Goal: Navigation & Orientation: Understand site structure

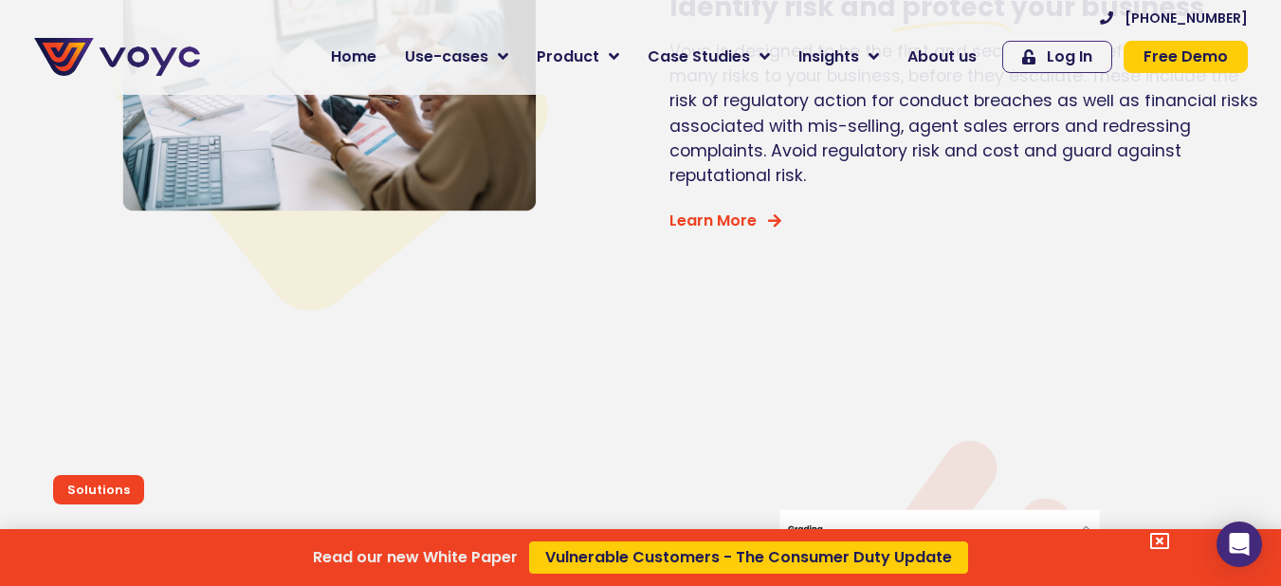
scroll to position [4361, 0]
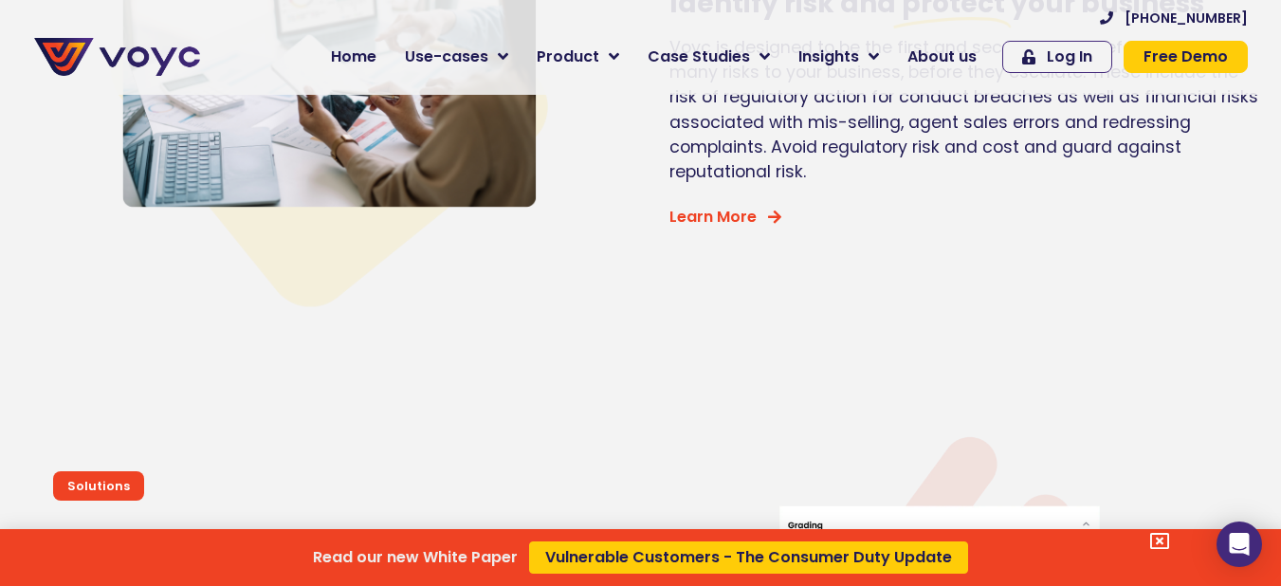
click at [362, 65] on div "Read our new White Paper Vulnerable Customers - The Consumer Duty Update" at bounding box center [640, 293] width 1281 height 586
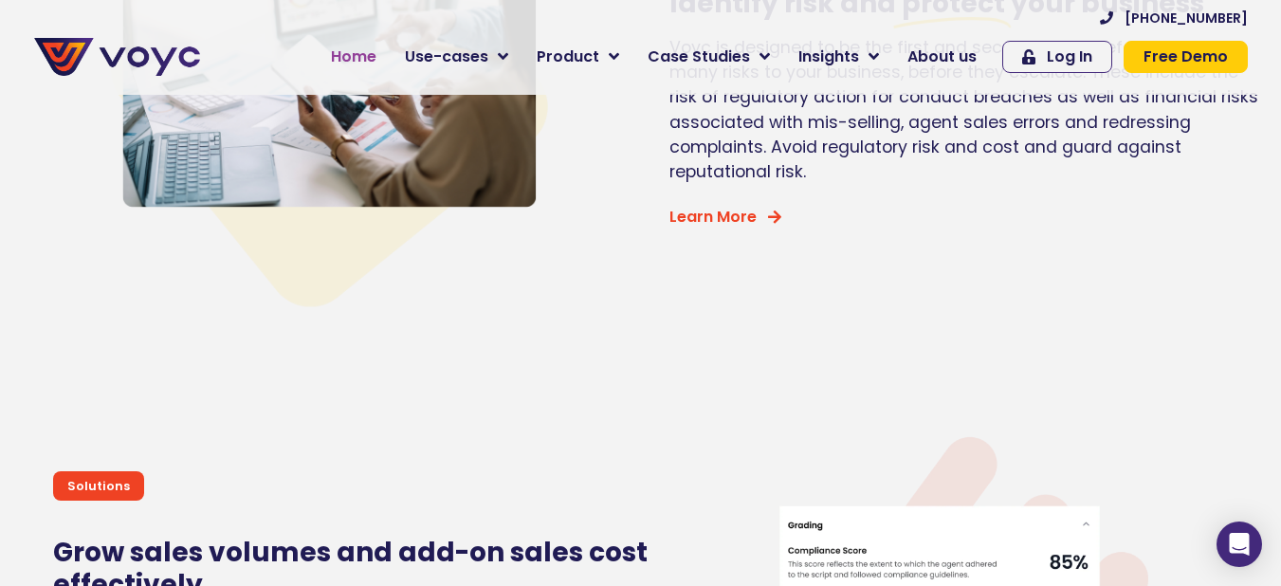
click at [365, 62] on span "Home" at bounding box center [354, 57] width 46 height 23
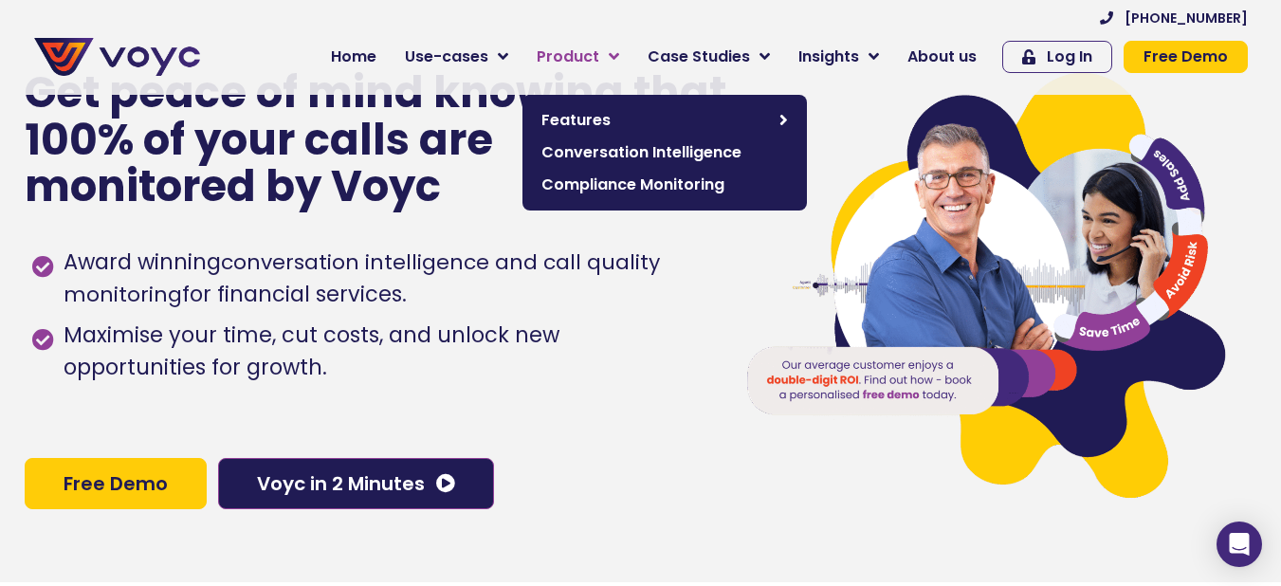
click at [620, 67] on link "Product" at bounding box center [577, 57] width 111 height 38
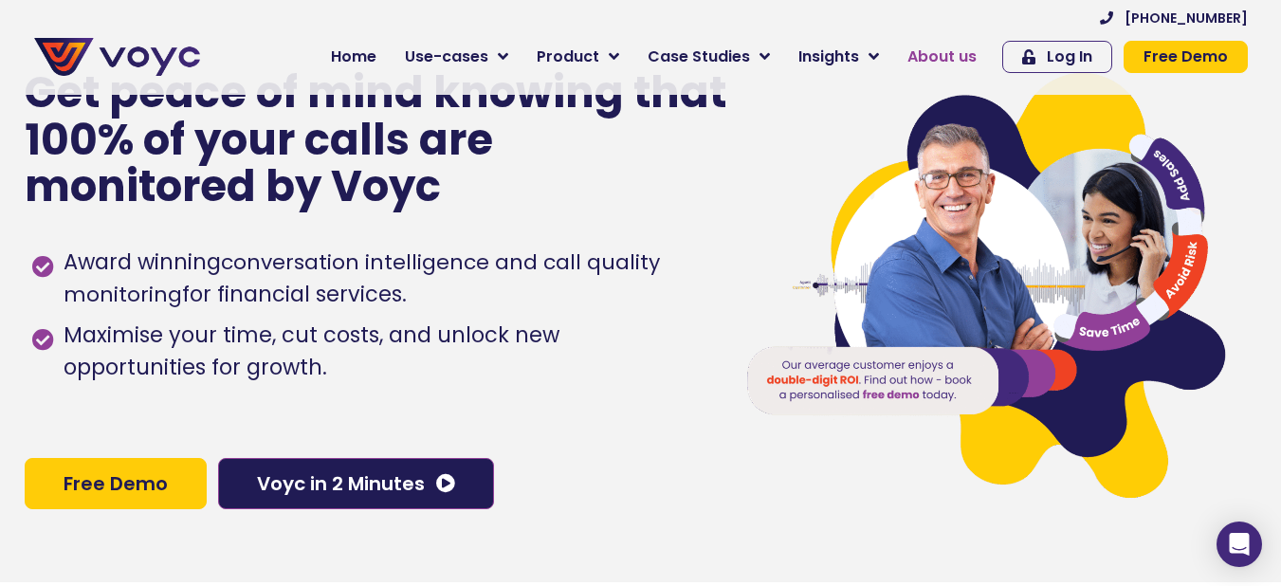
click at [935, 65] on span "About us" at bounding box center [941, 57] width 69 height 23
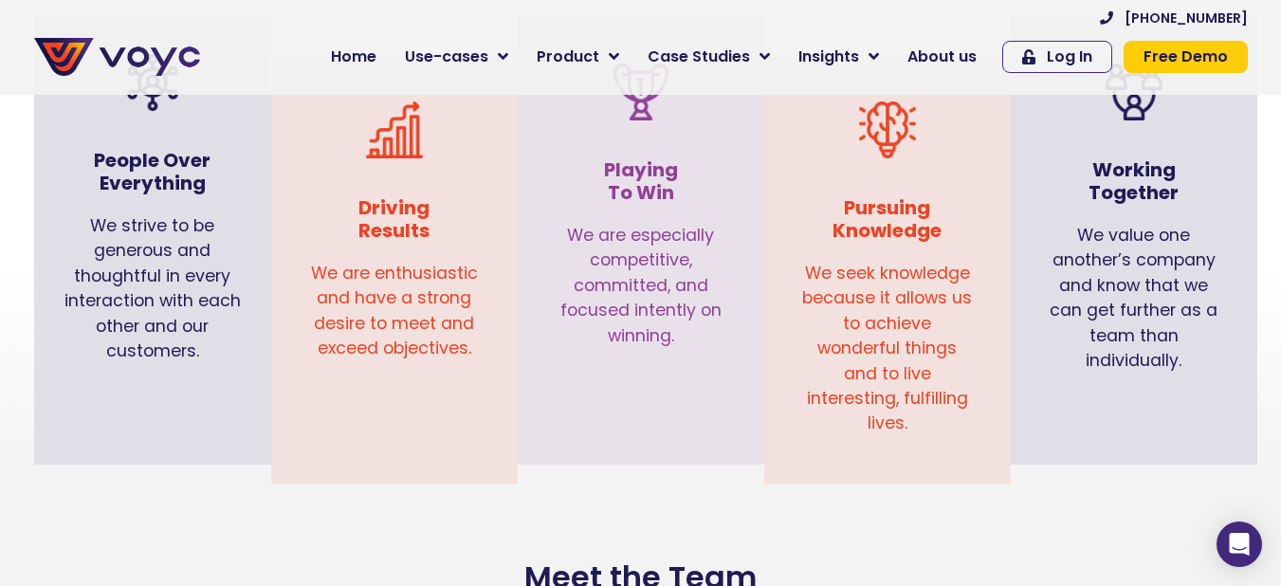
scroll to position [1991, 0]
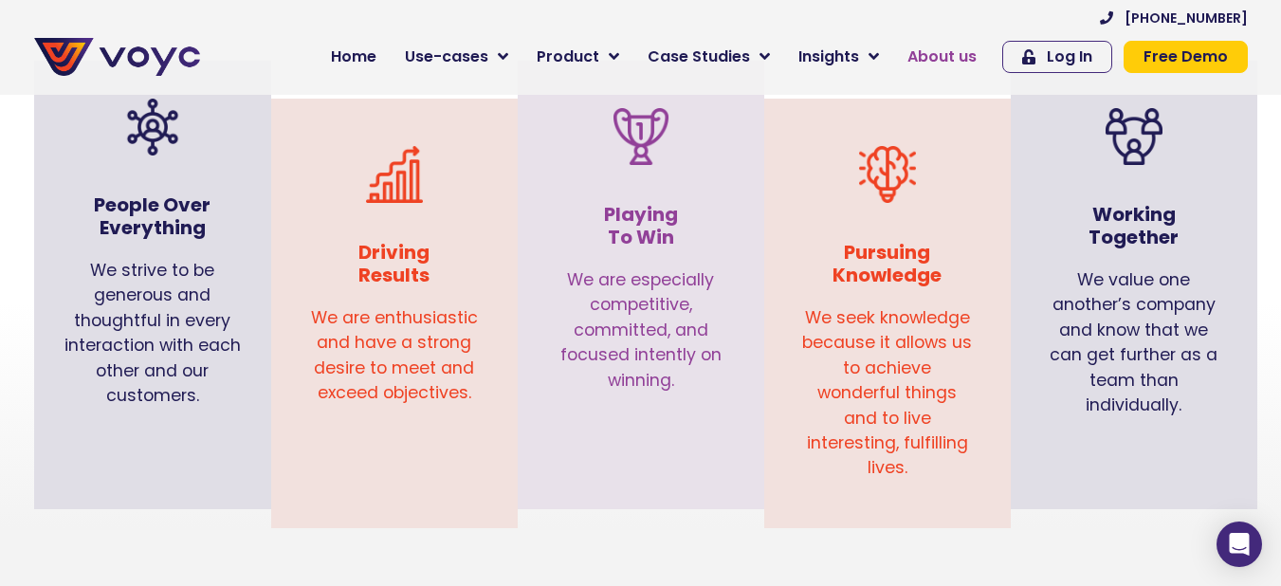
click at [972, 58] on span "About us" at bounding box center [941, 57] width 69 height 23
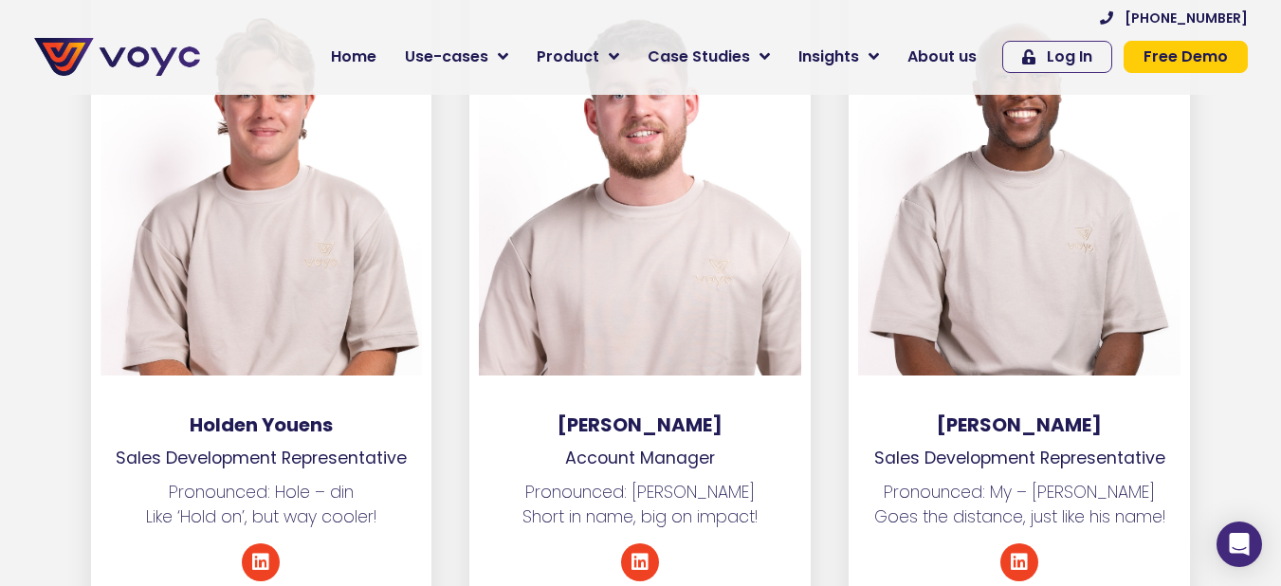
scroll to position [7206, 0]
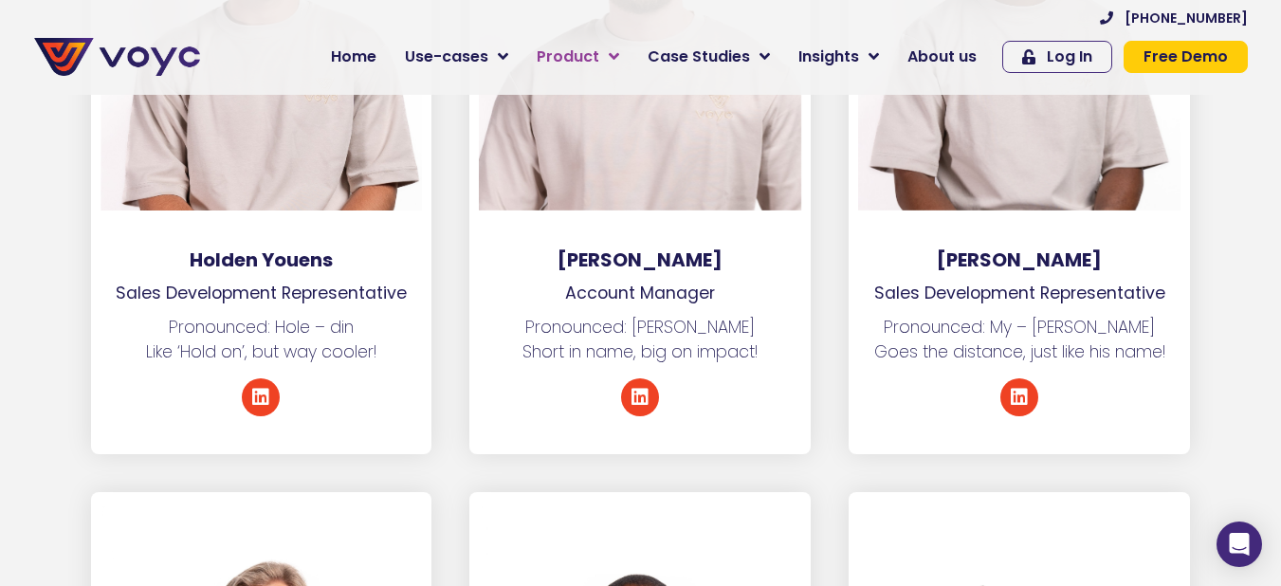
click at [619, 49] on icon at bounding box center [614, 56] width 10 height 17
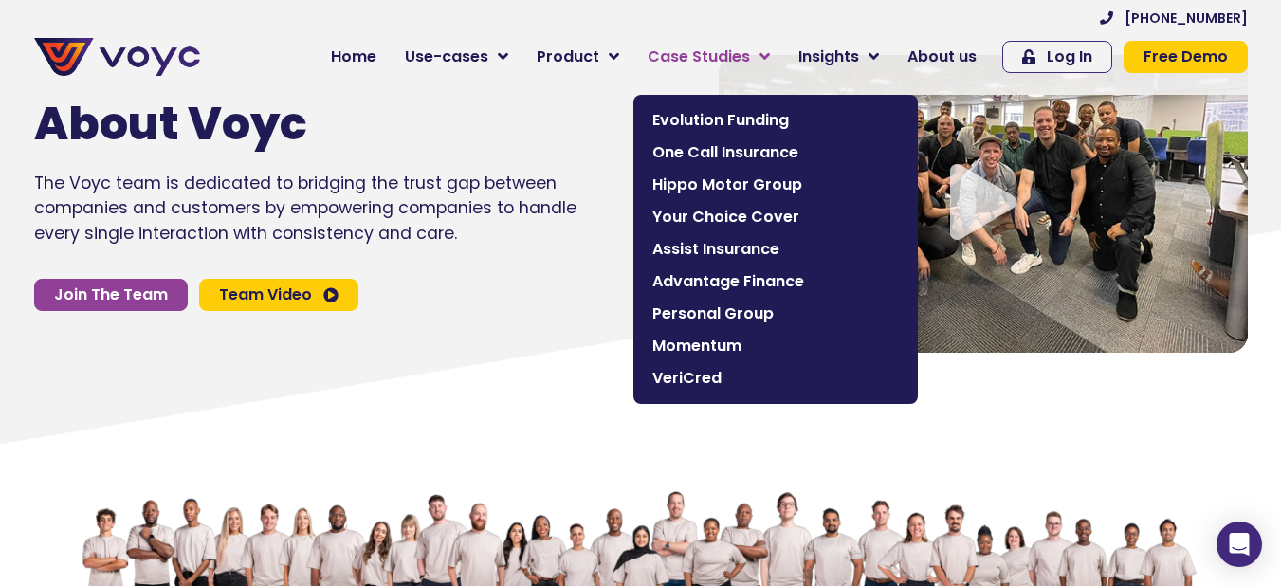
click at [782, 48] on link "Case Studies" at bounding box center [708, 57] width 151 height 38
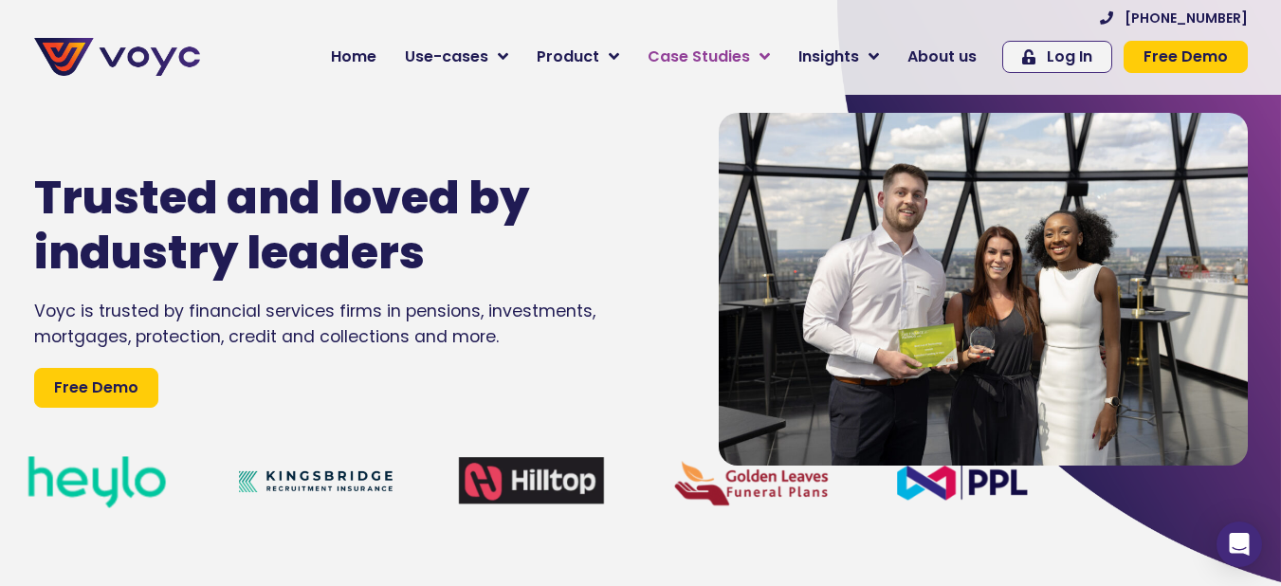
click at [769, 57] on icon at bounding box center [764, 56] width 10 height 17
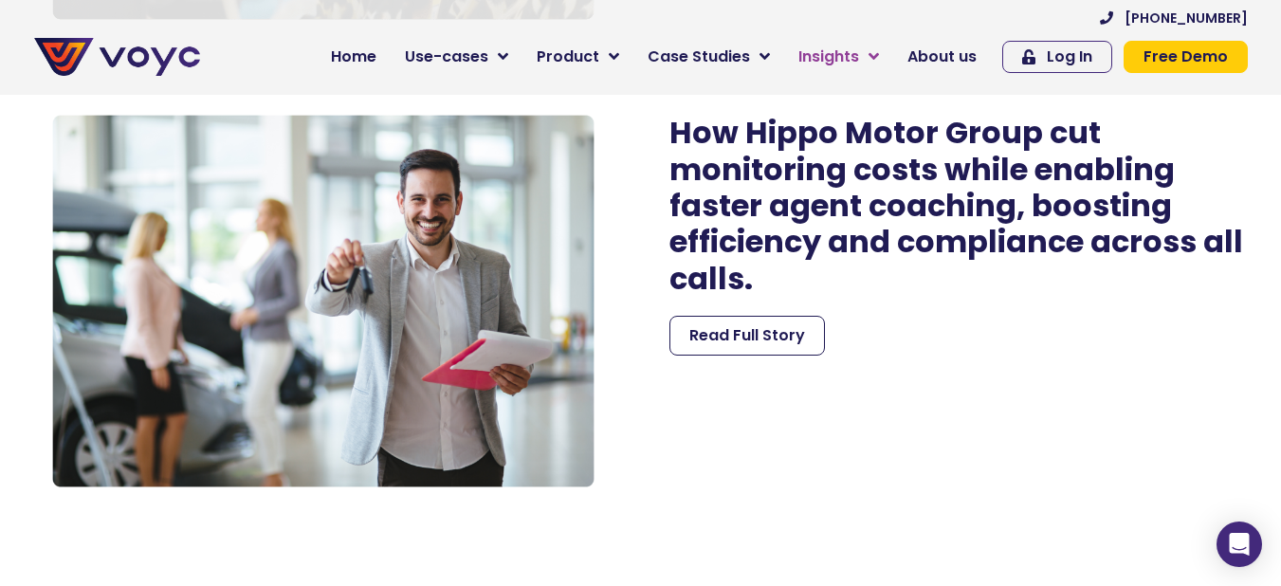
scroll to position [3224, 0]
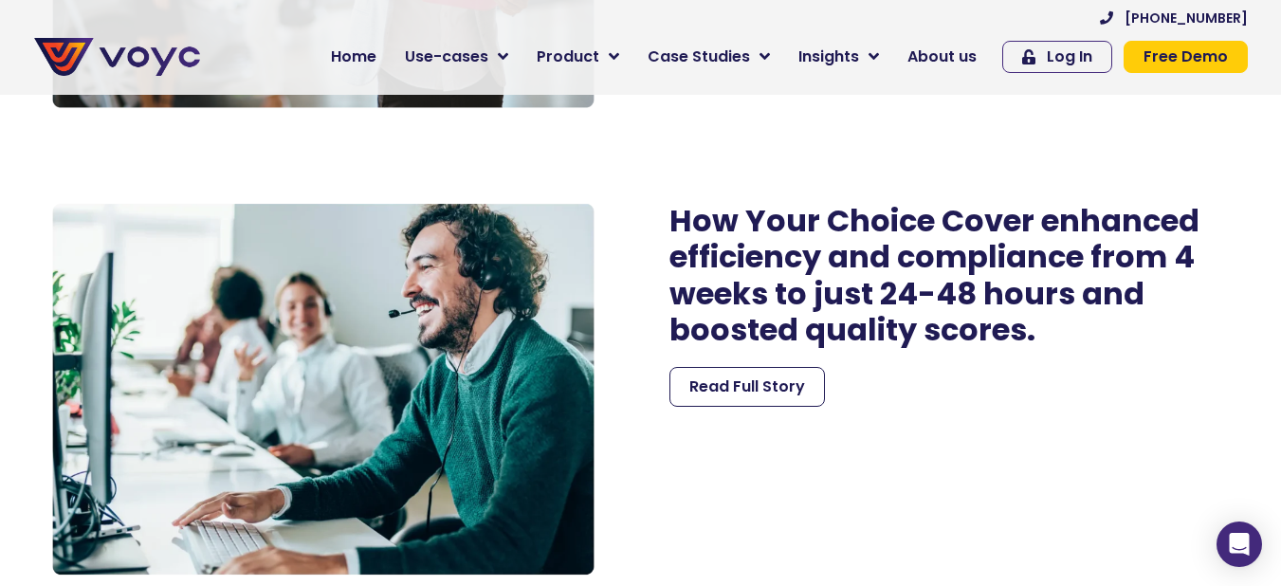
drag, startPoint x: 1279, startPoint y: 0, endPoint x: 894, endPoint y: 136, distance: 408.1
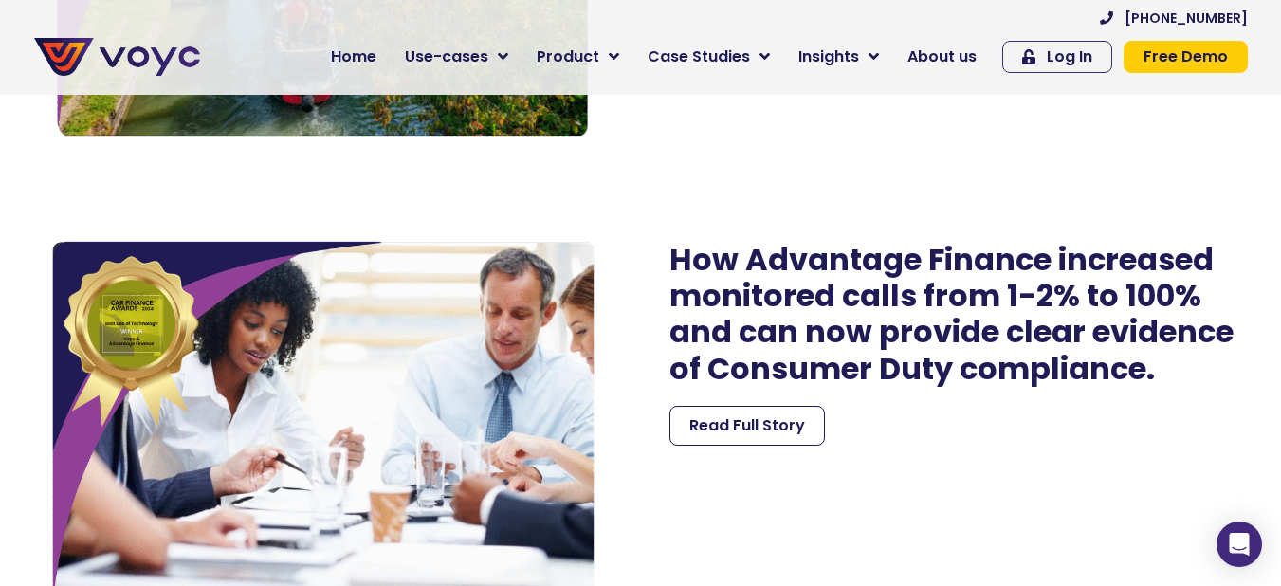
scroll to position [4172, 0]
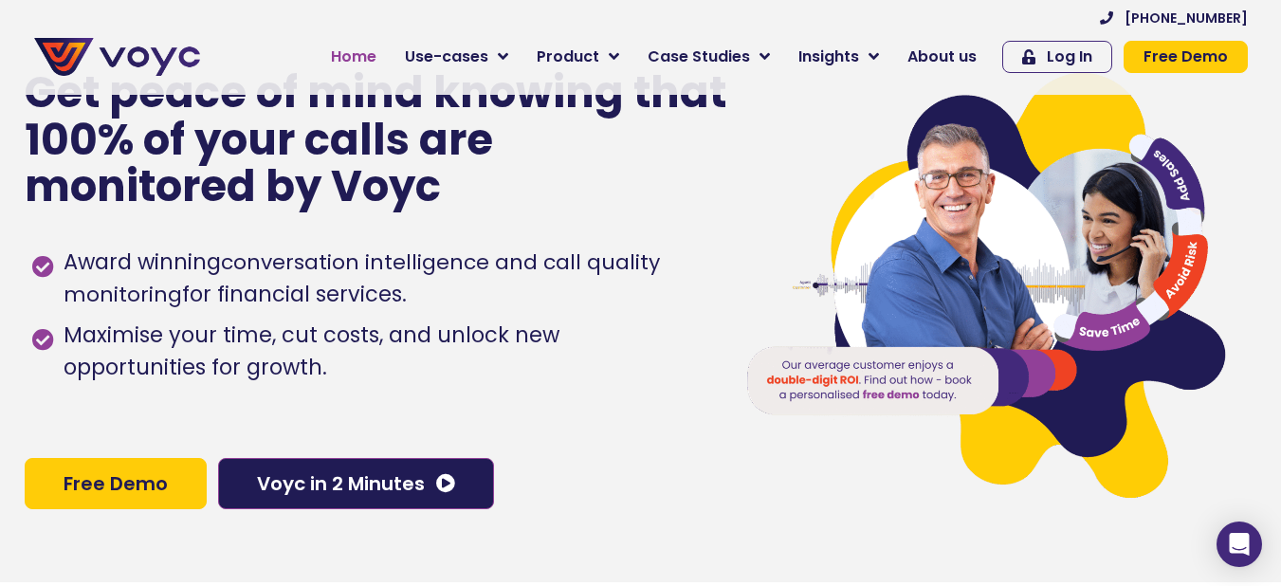
click at [376, 56] on span "Home" at bounding box center [354, 57] width 46 height 23
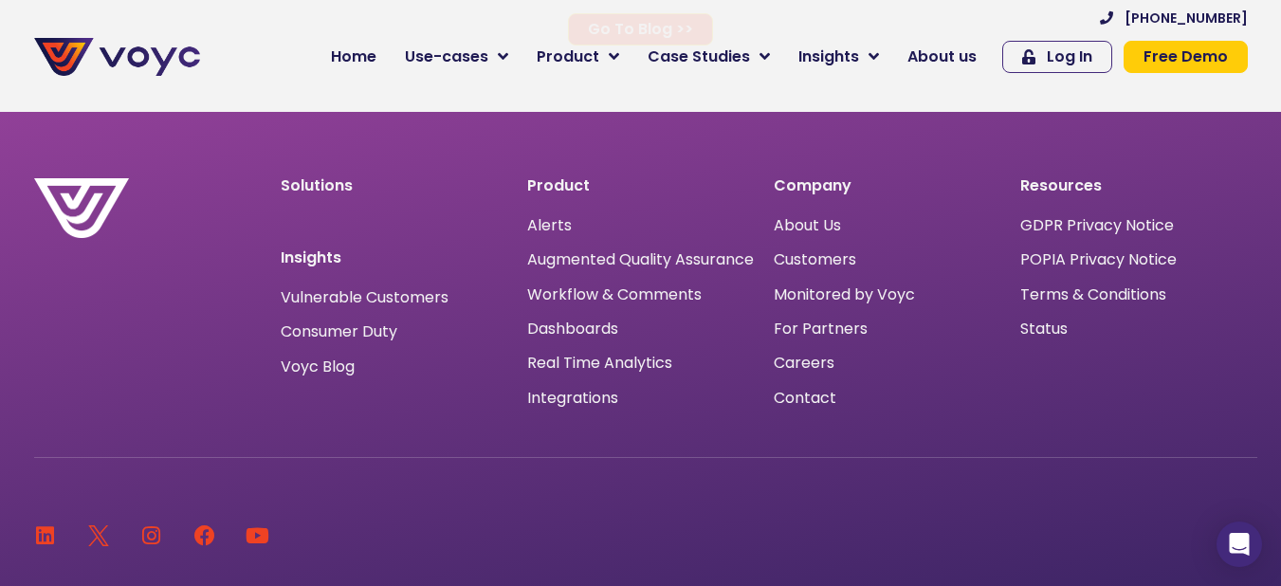
scroll to position [12420, 0]
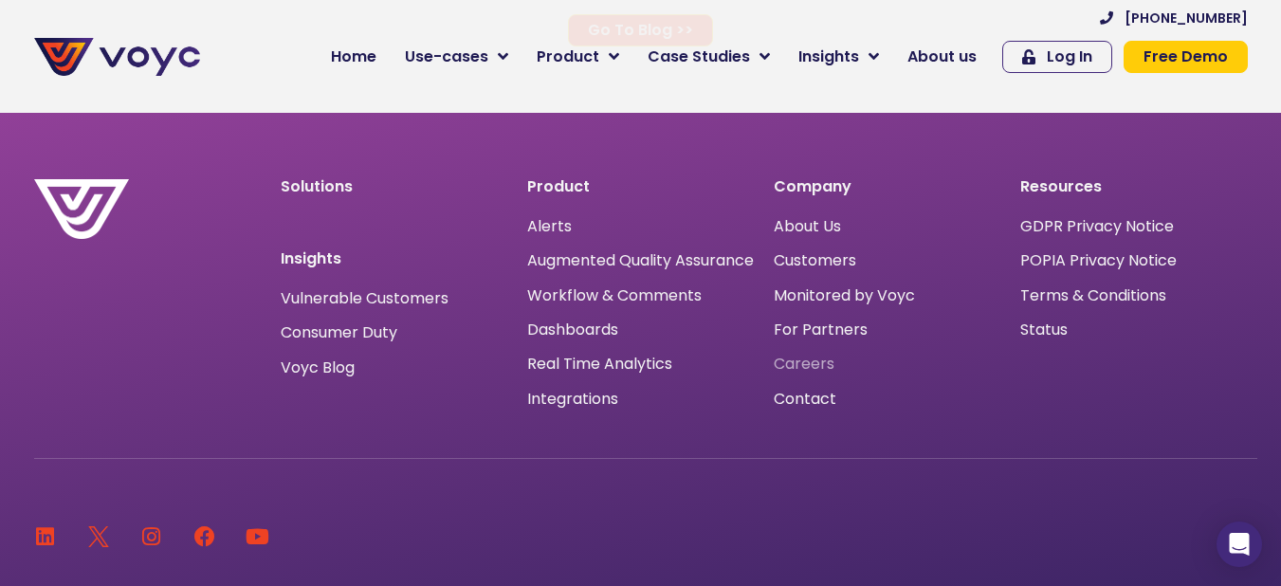
click at [823, 364] on span "Careers" at bounding box center [804, 364] width 61 height 0
click at [822, 227] on span "About Us" at bounding box center [807, 227] width 67 height 0
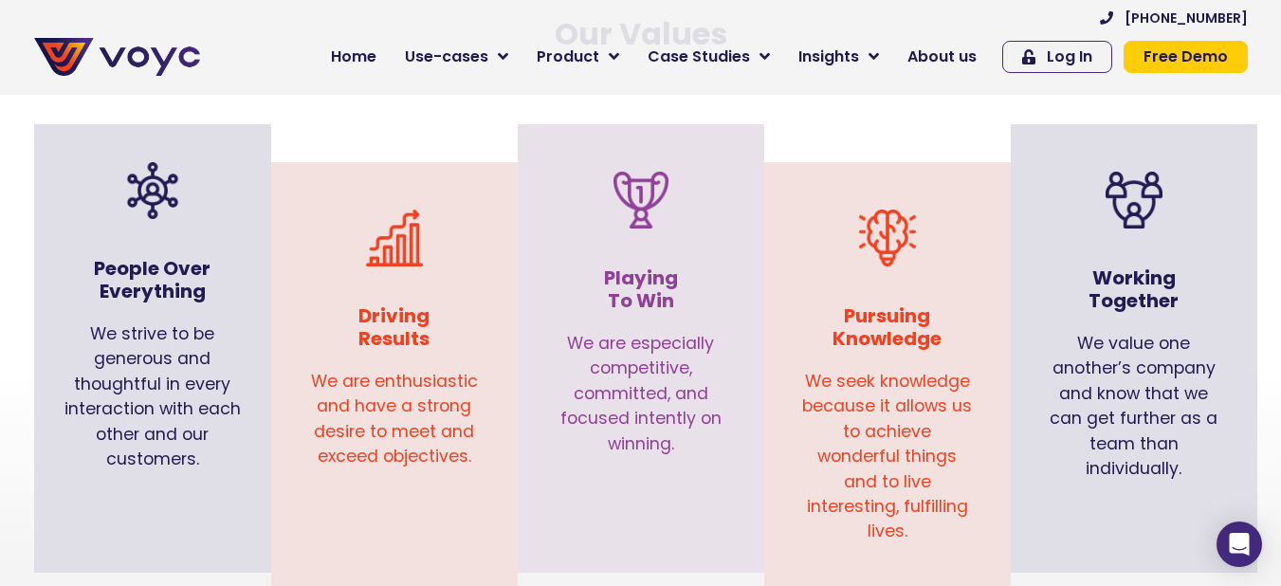
scroll to position [1991, 0]
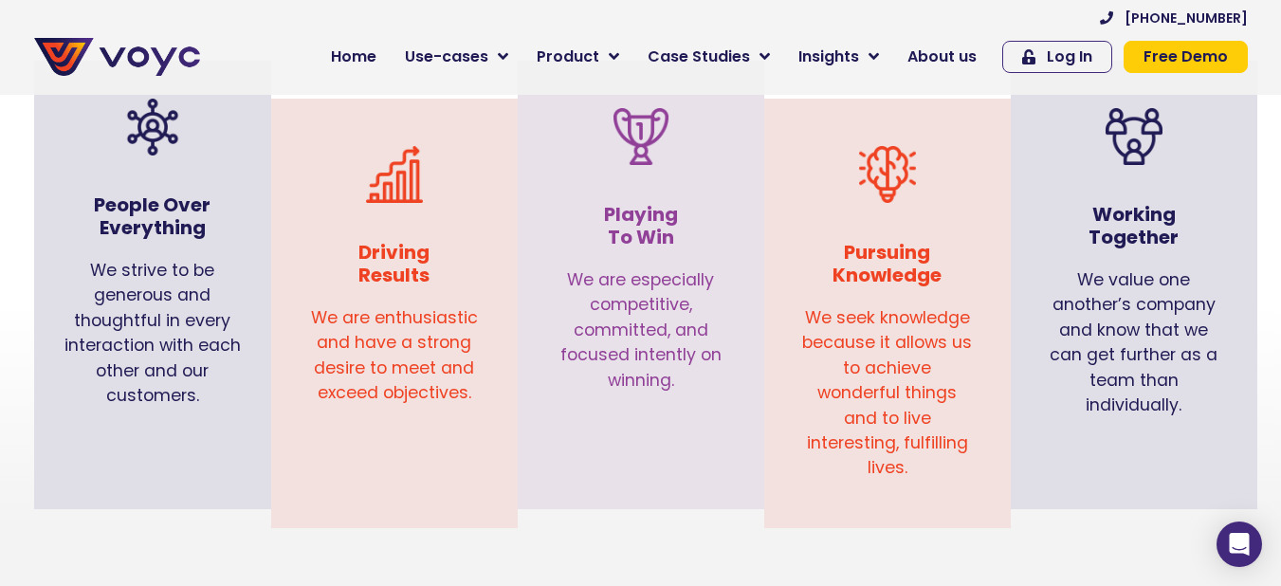
click at [1117, 207] on h3 "Working Together" at bounding box center [1134, 226] width 171 height 46
